Goal: Navigation & Orientation: Understand site structure

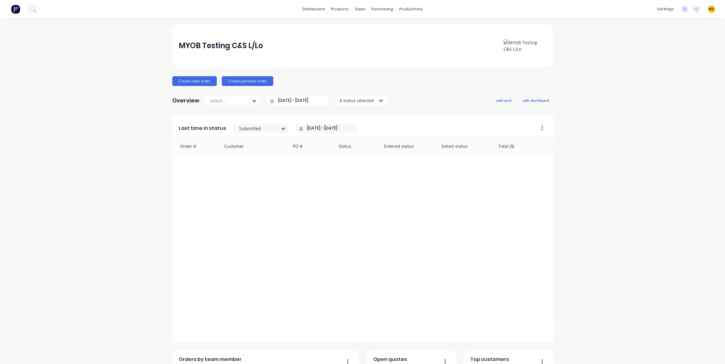
click at [45, 226] on div "MYOB Testing C&S L/Lo Create sales order Create purchase order Overview Select.…" at bounding box center [362, 340] width 725 height 632
click at [641, 76] on link "Sales" at bounding box center [631, 78] width 81 height 12
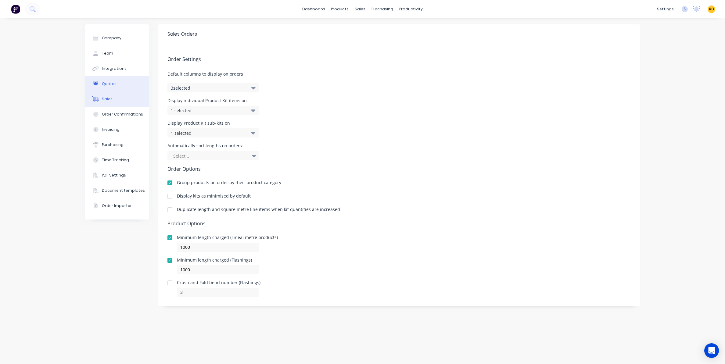
click at [115, 85] on div "Quotes" at bounding box center [109, 83] width 15 height 5
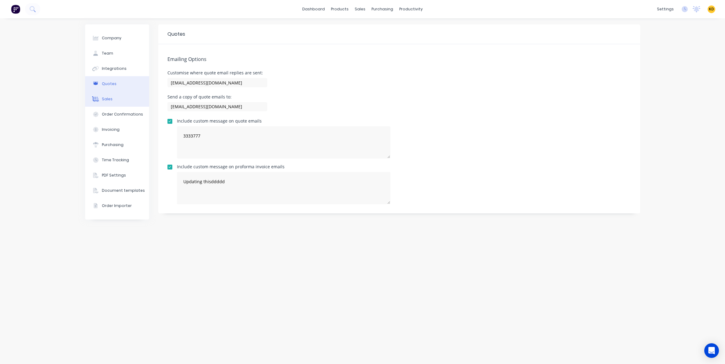
click at [116, 100] on button "Sales" at bounding box center [117, 98] width 64 height 15
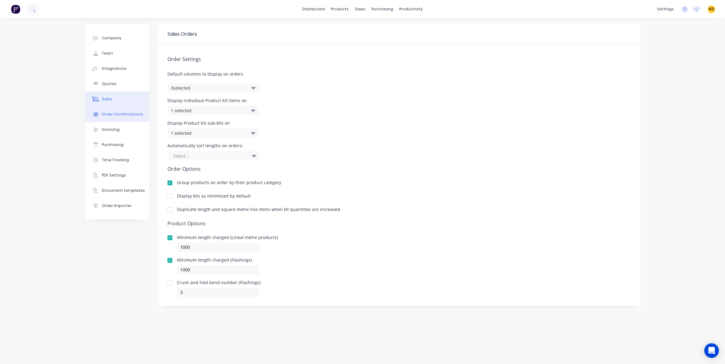
click at [120, 115] on div "Order Confirmations" at bounding box center [122, 114] width 41 height 5
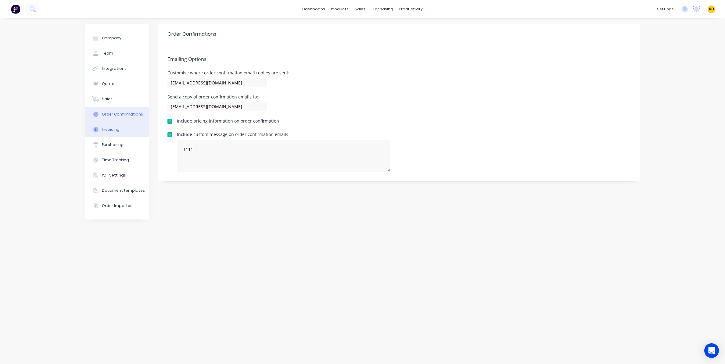
click at [121, 130] on button "Invoicing" at bounding box center [117, 129] width 64 height 15
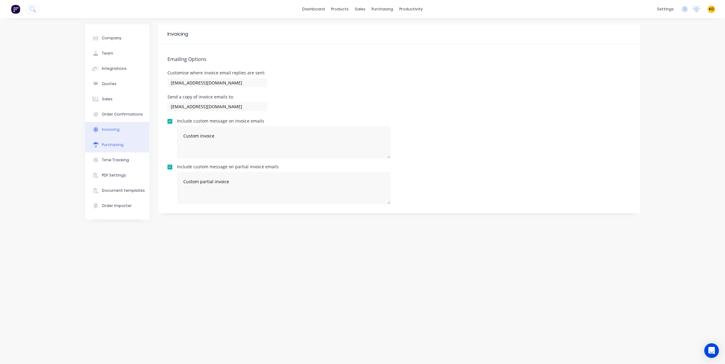
click at [113, 143] on div "Purchasing" at bounding box center [113, 144] width 22 height 5
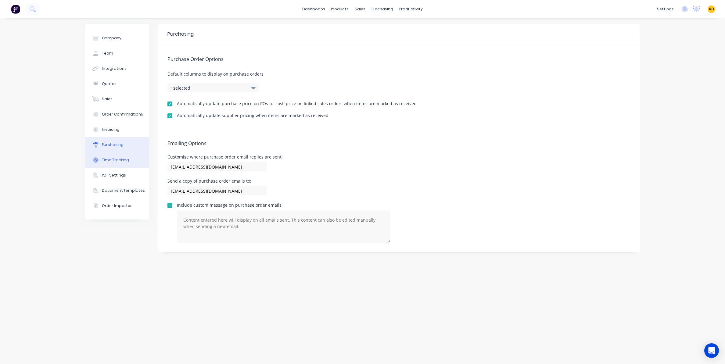
click at [118, 165] on button "Time Tracking" at bounding box center [117, 159] width 64 height 15
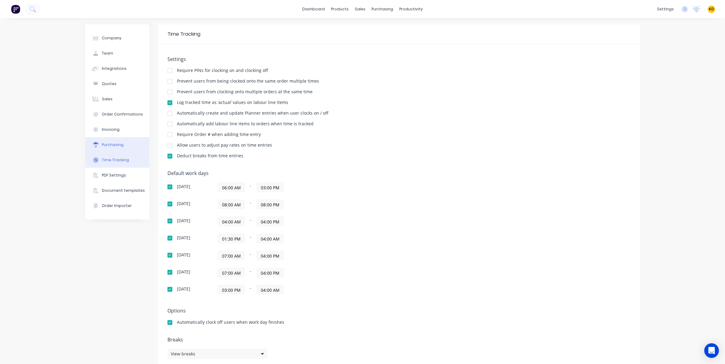
click at [116, 152] on button "Purchasing" at bounding box center [117, 144] width 64 height 15
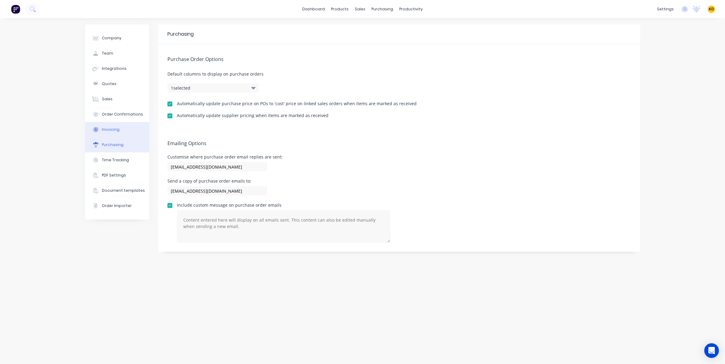
click at [113, 132] on button "Invoicing" at bounding box center [117, 129] width 64 height 15
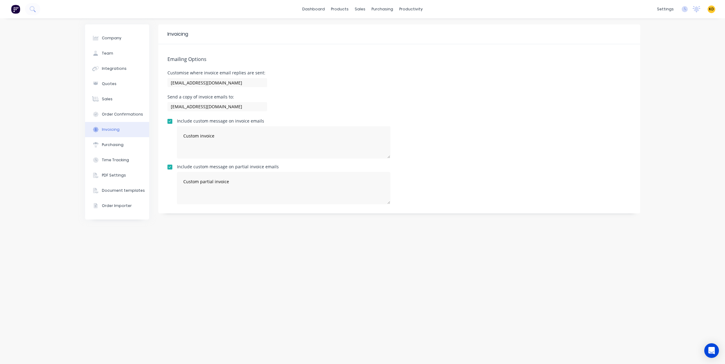
click at [429, 71] on div "Customise where invoice email replies are sent: [EMAIL_ADDRESS][DOMAIN_NAME]" at bounding box center [398, 80] width 463 height 18
drag, startPoint x: 166, startPoint y: 72, endPoint x: 269, endPoint y: 75, distance: 102.5
click at [269, 75] on div "Emailing Options Customise where invoice email replies are sent: [EMAIL_ADDRESS…" at bounding box center [399, 128] width 482 height 169
copy div "Customise where invoice email replies are sent:"
click at [275, 256] on div "Invoicing Emailing Options Customise where invoice email replies are sent: [EMA…" at bounding box center [399, 191] width 482 height 334
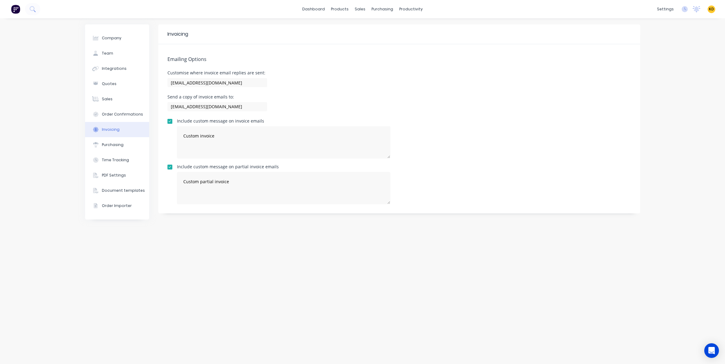
click at [278, 248] on div "Invoicing Emailing Options Customise where invoice email replies are sent: [EMA…" at bounding box center [399, 191] width 482 height 334
click at [438, 64] on link "Timesheets" at bounding box center [434, 66] width 81 height 12
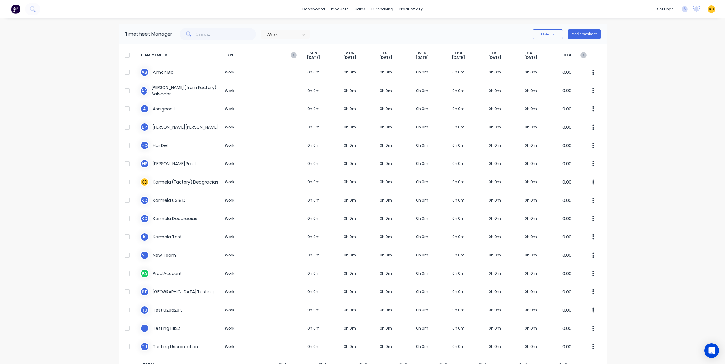
click at [51, 222] on div "dashboard products sales purchasing productivity dashboard products Product Cat…" at bounding box center [362, 182] width 725 height 364
click at [45, 185] on div "dashboard products sales purchasing productivity dashboard products Product Cat…" at bounding box center [362, 182] width 725 height 364
